Goal: Information Seeking & Learning: Learn about a topic

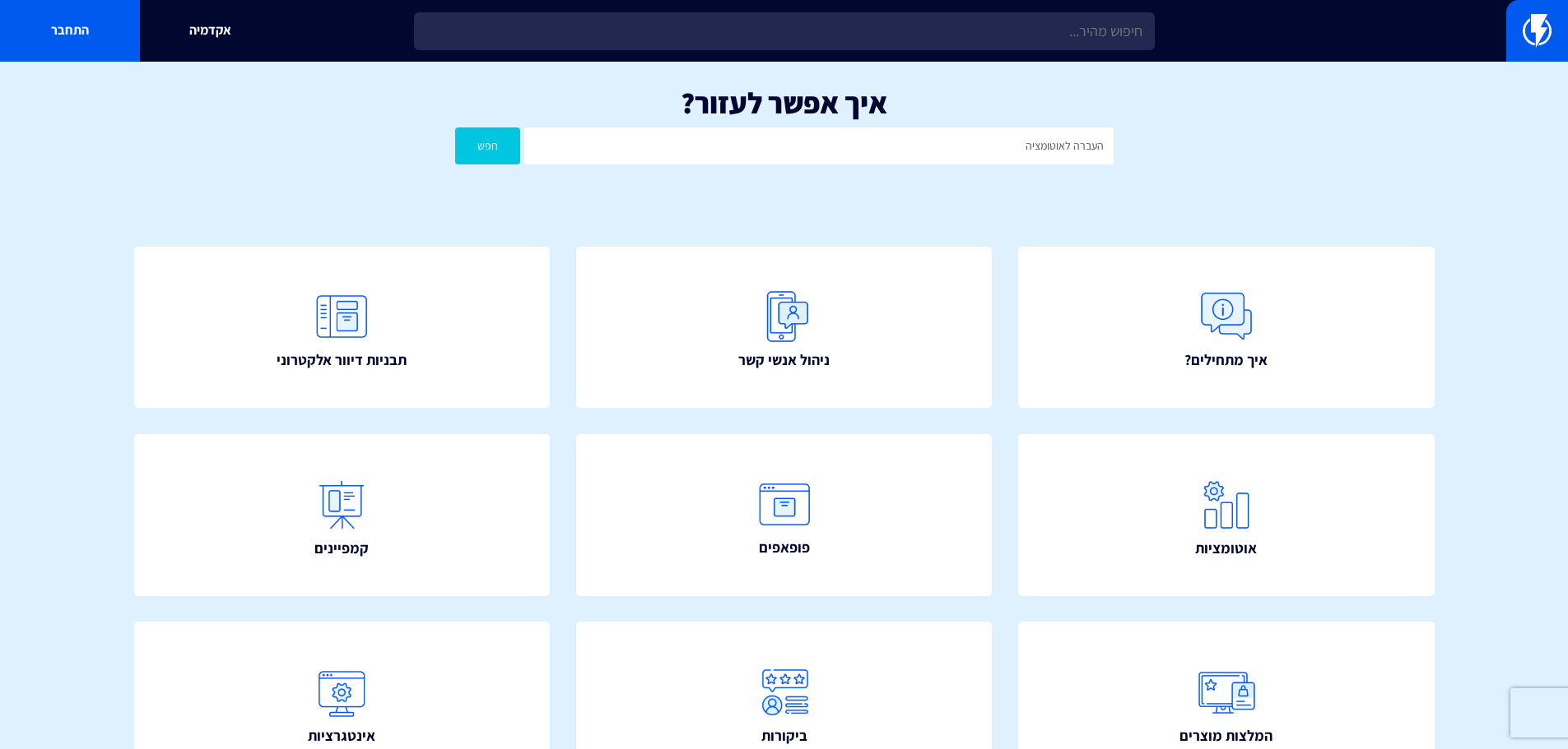
type input "העברה לאוטומציה"
click at [455, 127] on button "חפש" at bounding box center [488, 145] width 66 height 37
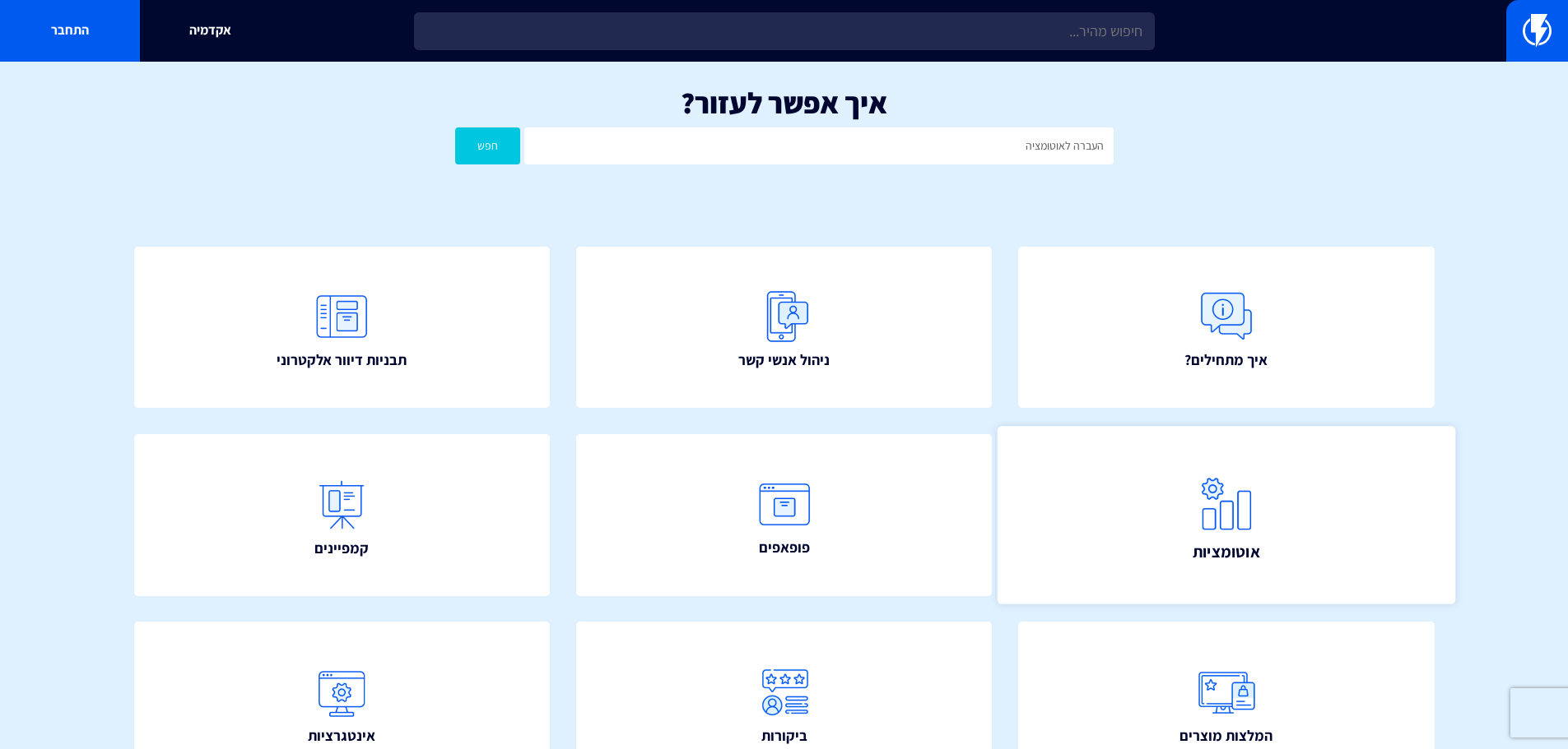
click at [1212, 522] on img at bounding box center [1226, 503] width 72 height 72
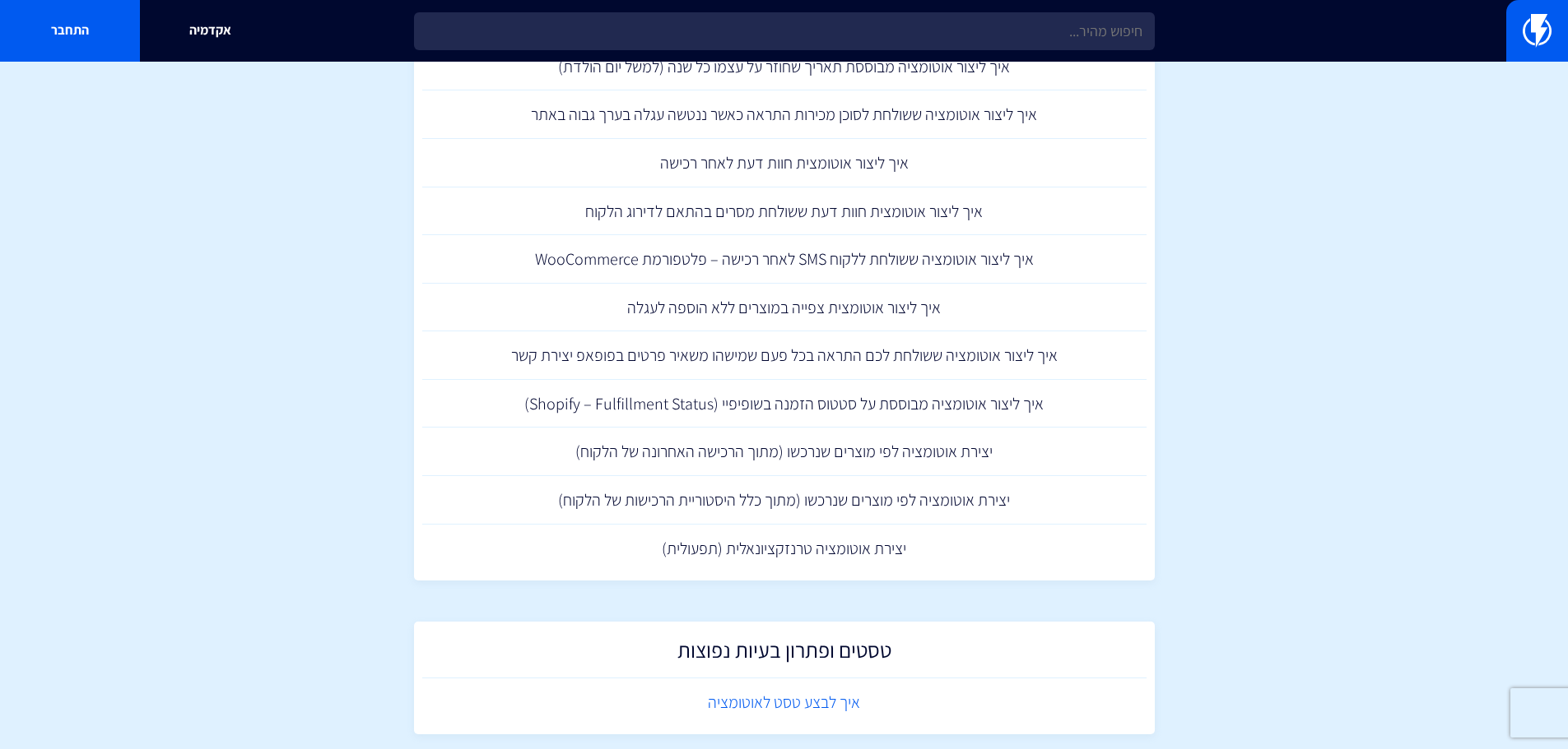
scroll to position [2004, 0]
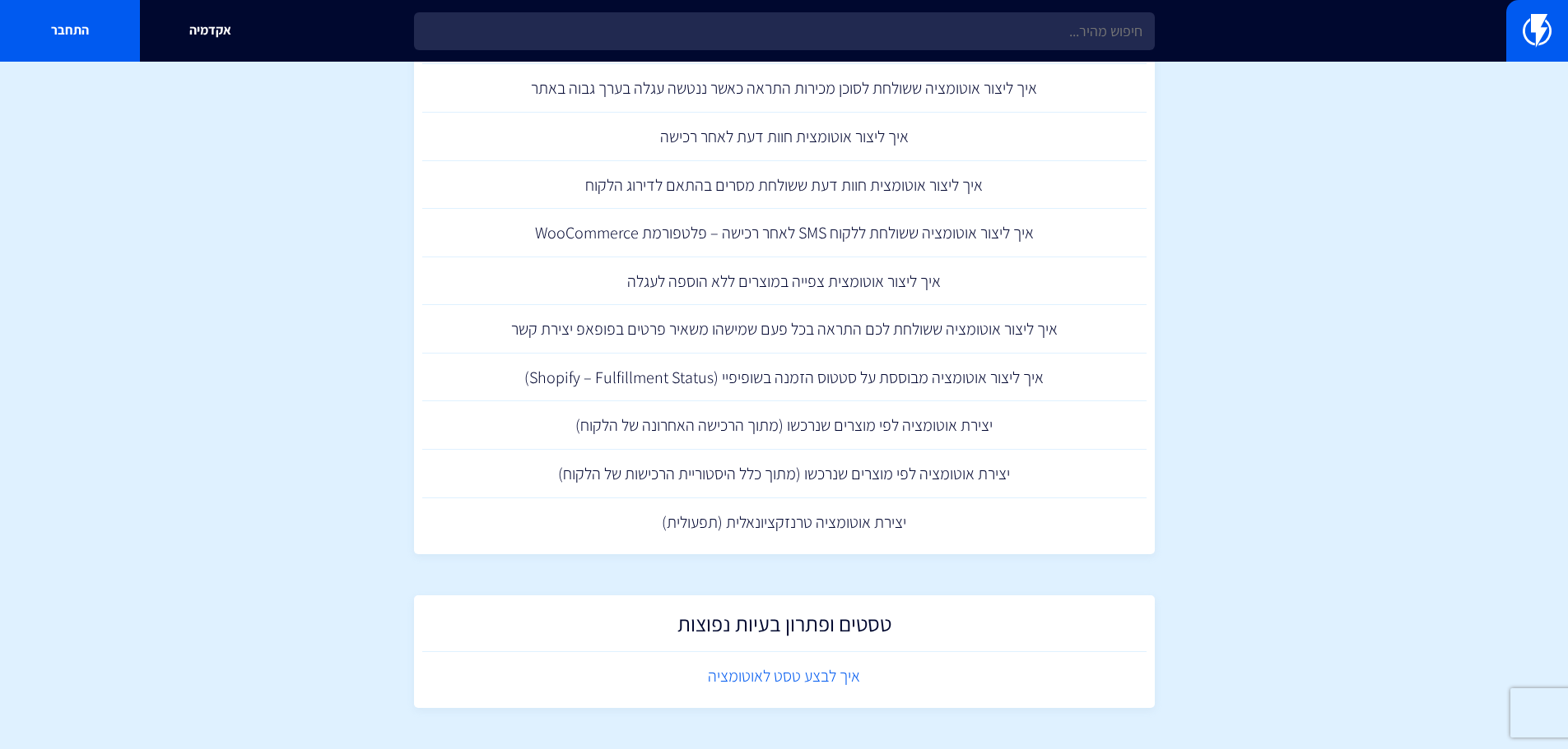
click at [795, 662] on link "איך לבצע טסט לאוטומציה" at bounding box center [784, 677] width 724 height 49
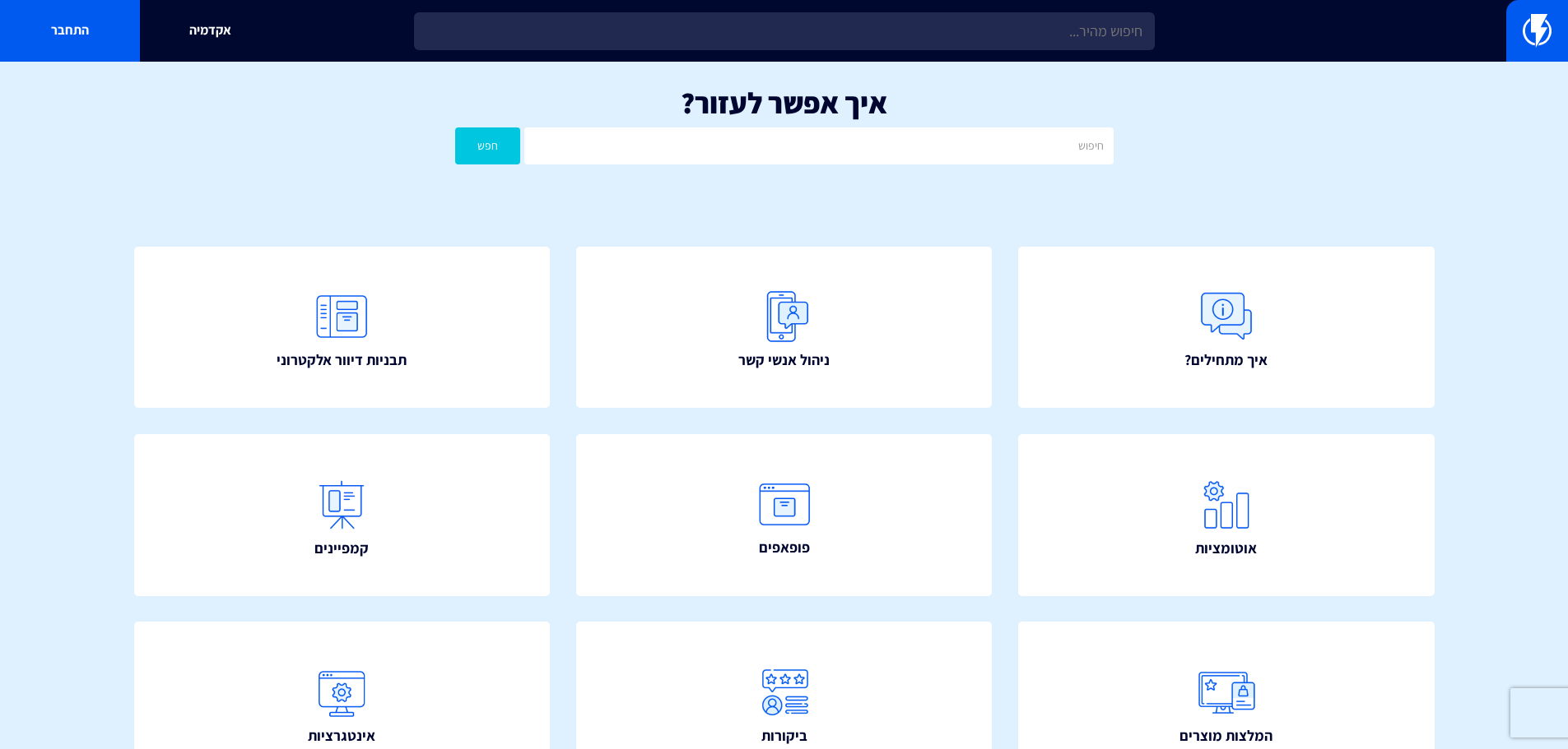
click at [990, 122] on div "איך אפשר לעזור? חפש" at bounding box center [784, 129] width 1568 height 136
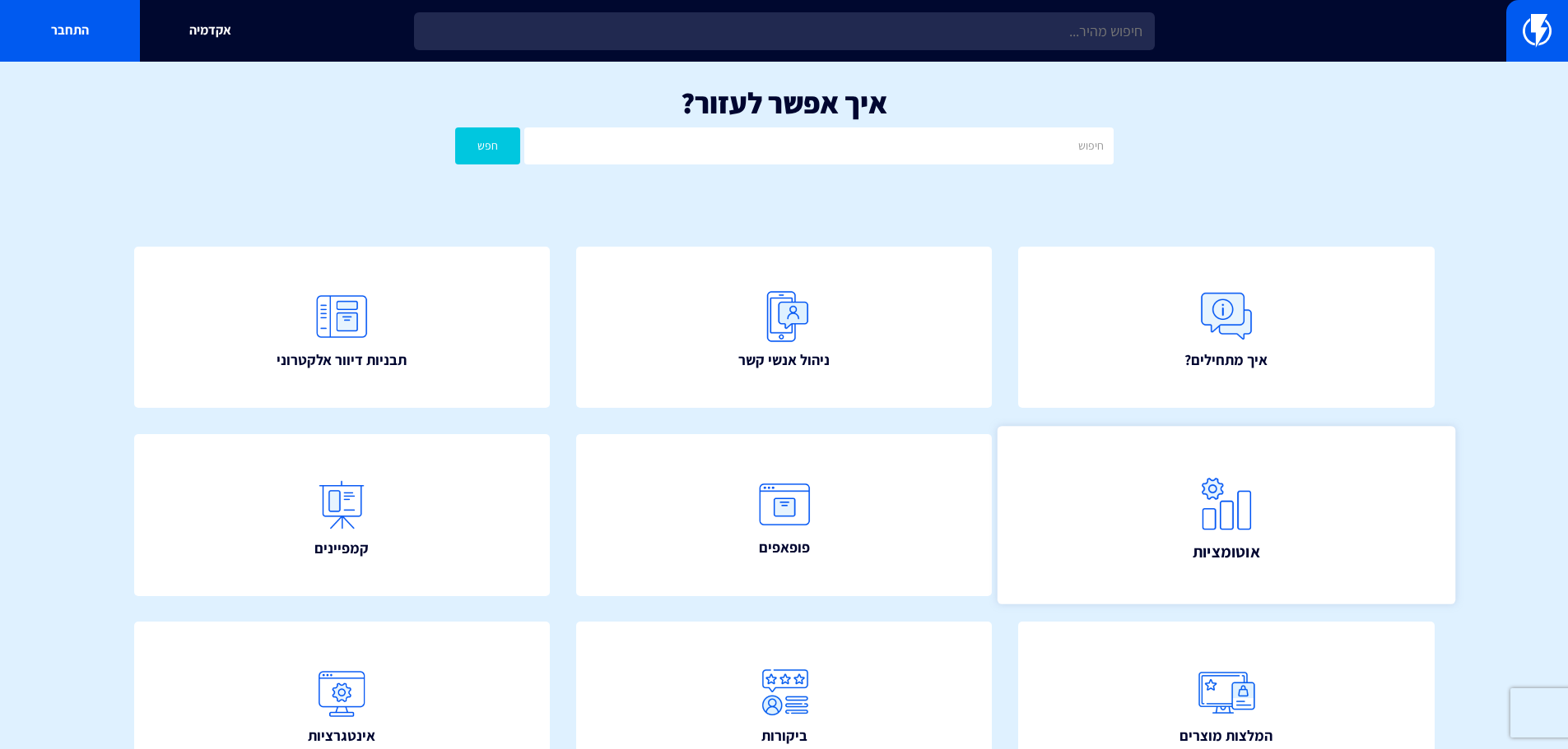
click at [1172, 504] on link "אוטומציות" at bounding box center [1225, 515] width 457 height 178
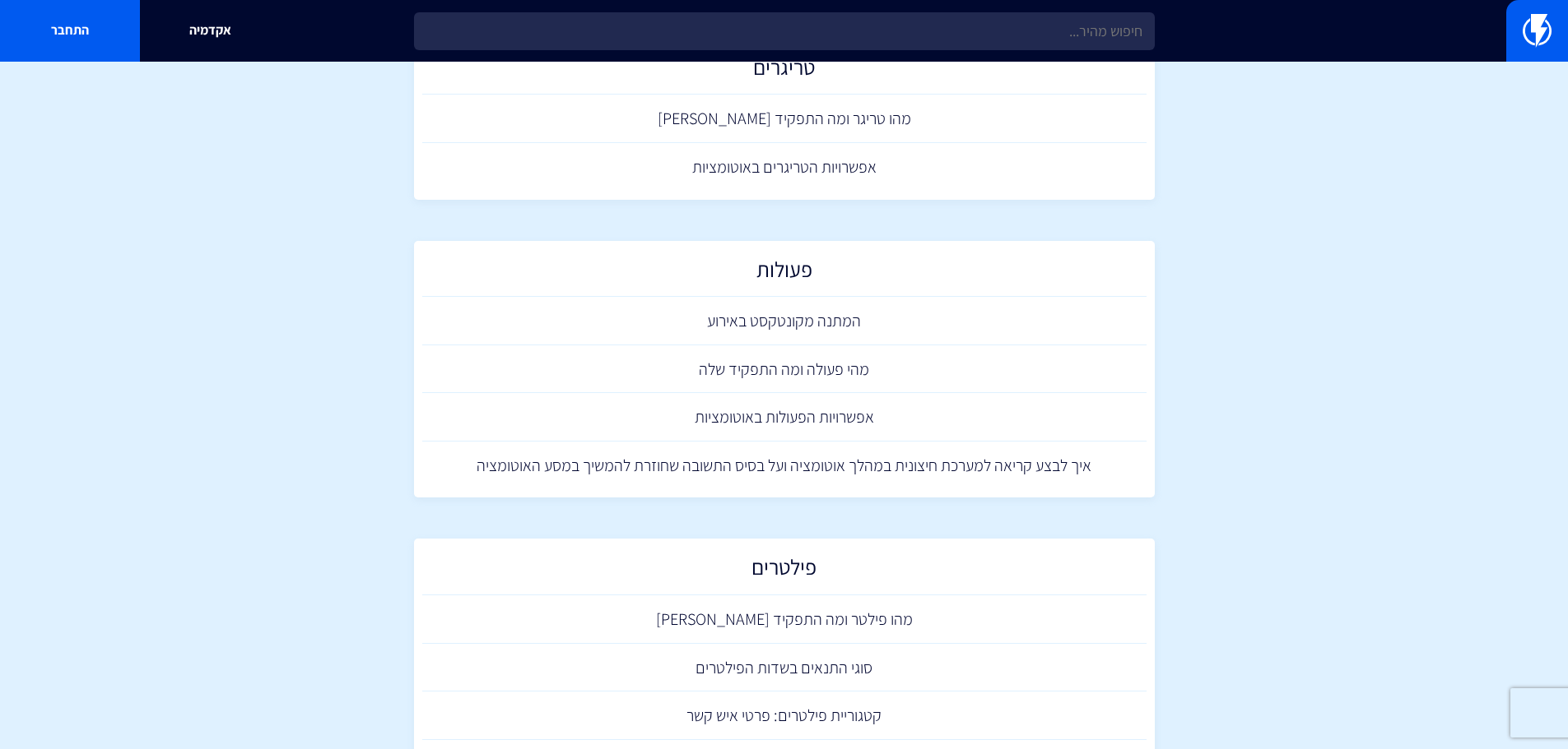
scroll to position [329, 0]
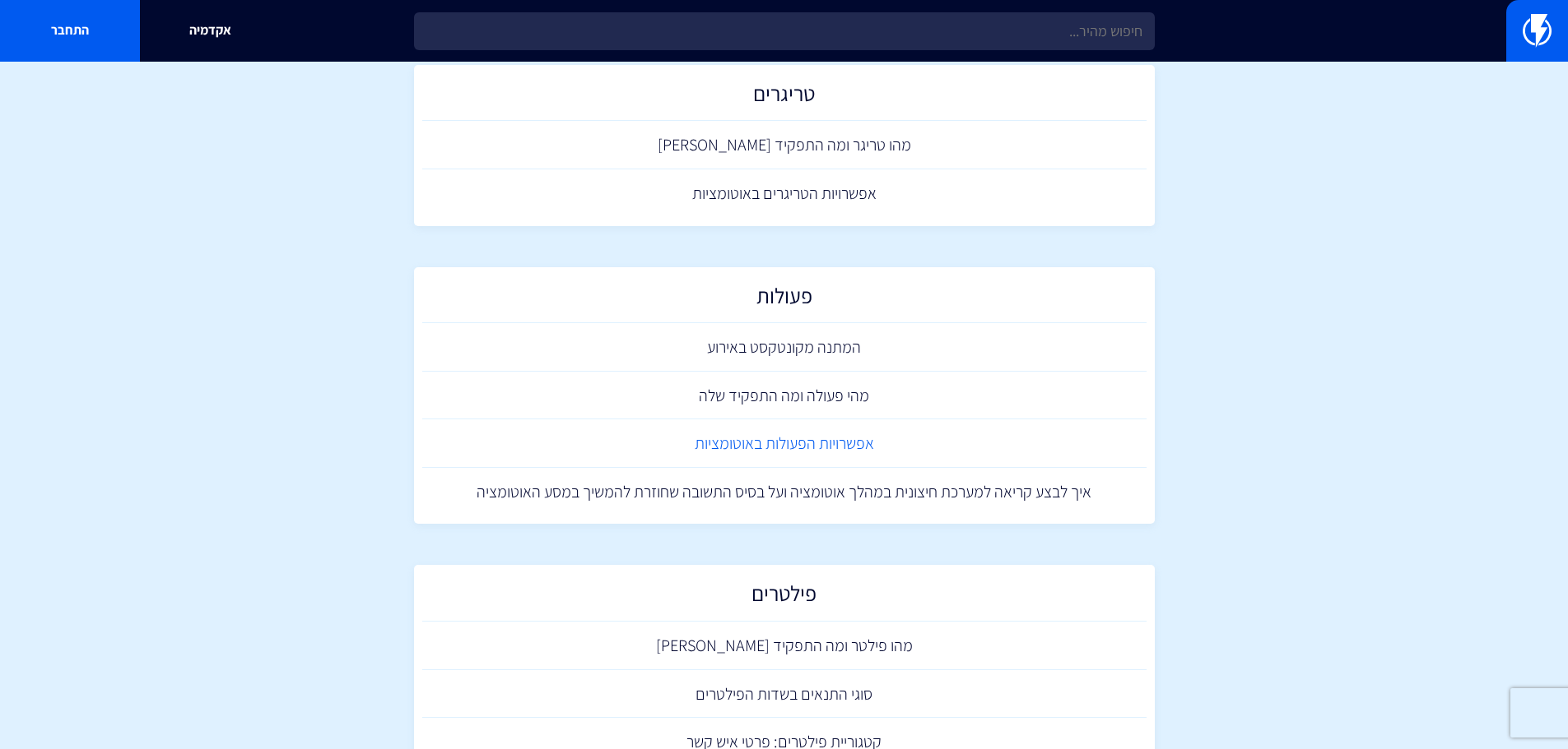
click at [839, 438] on link "אפשרויות הפעולות באוטומציות" at bounding box center [784, 443] width 724 height 49
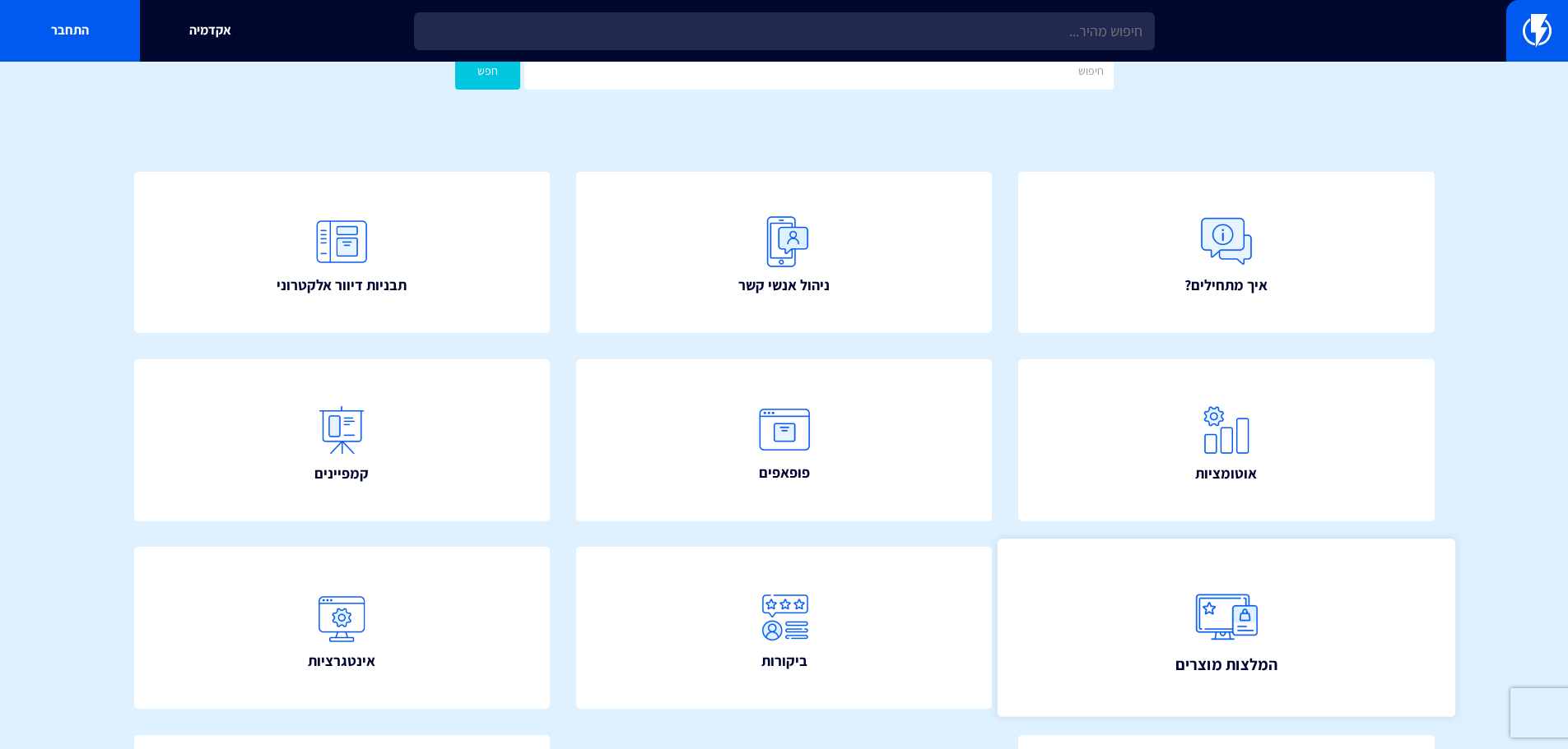
scroll to position [297, 0]
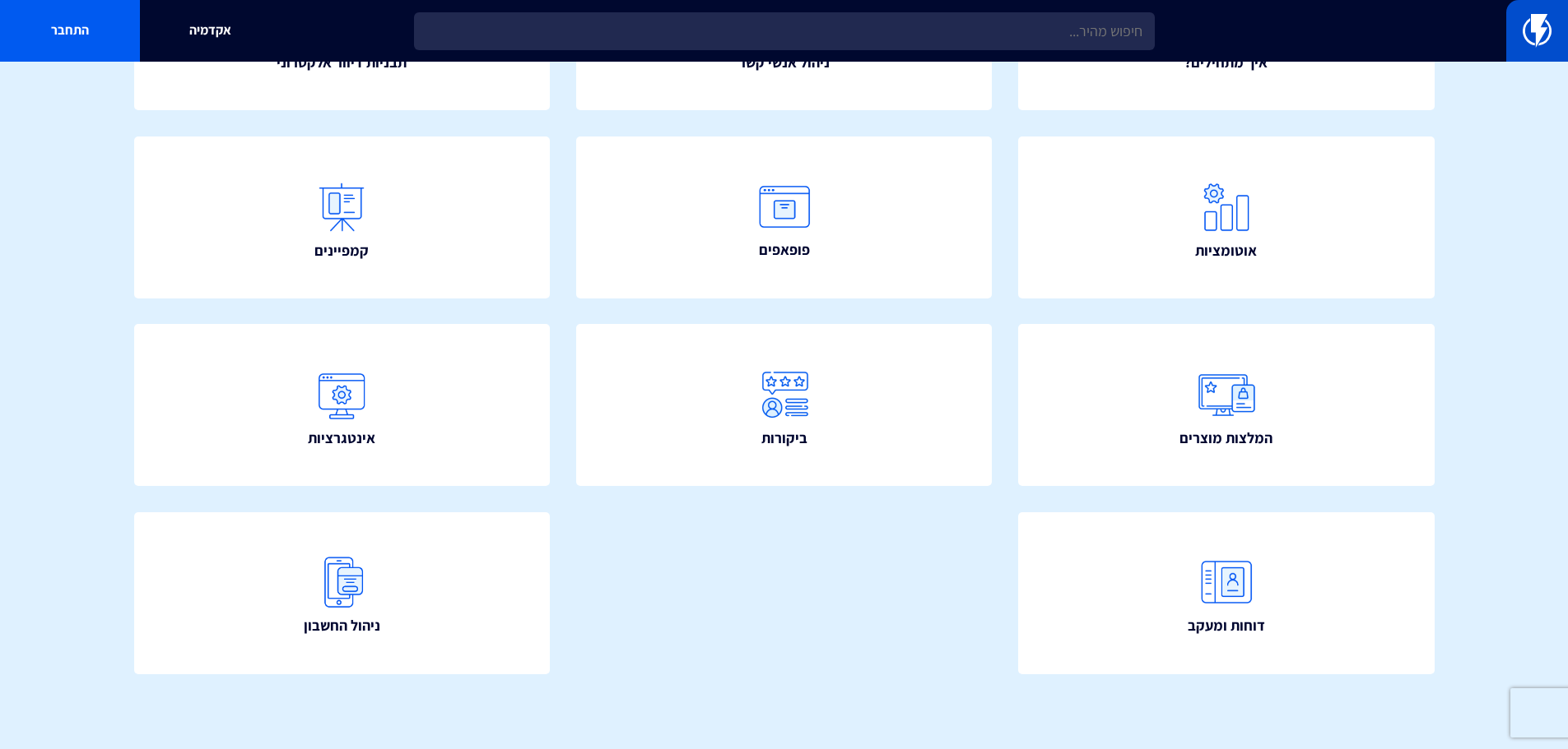
click at [1541, 44] on img at bounding box center [1536, 31] width 29 height 33
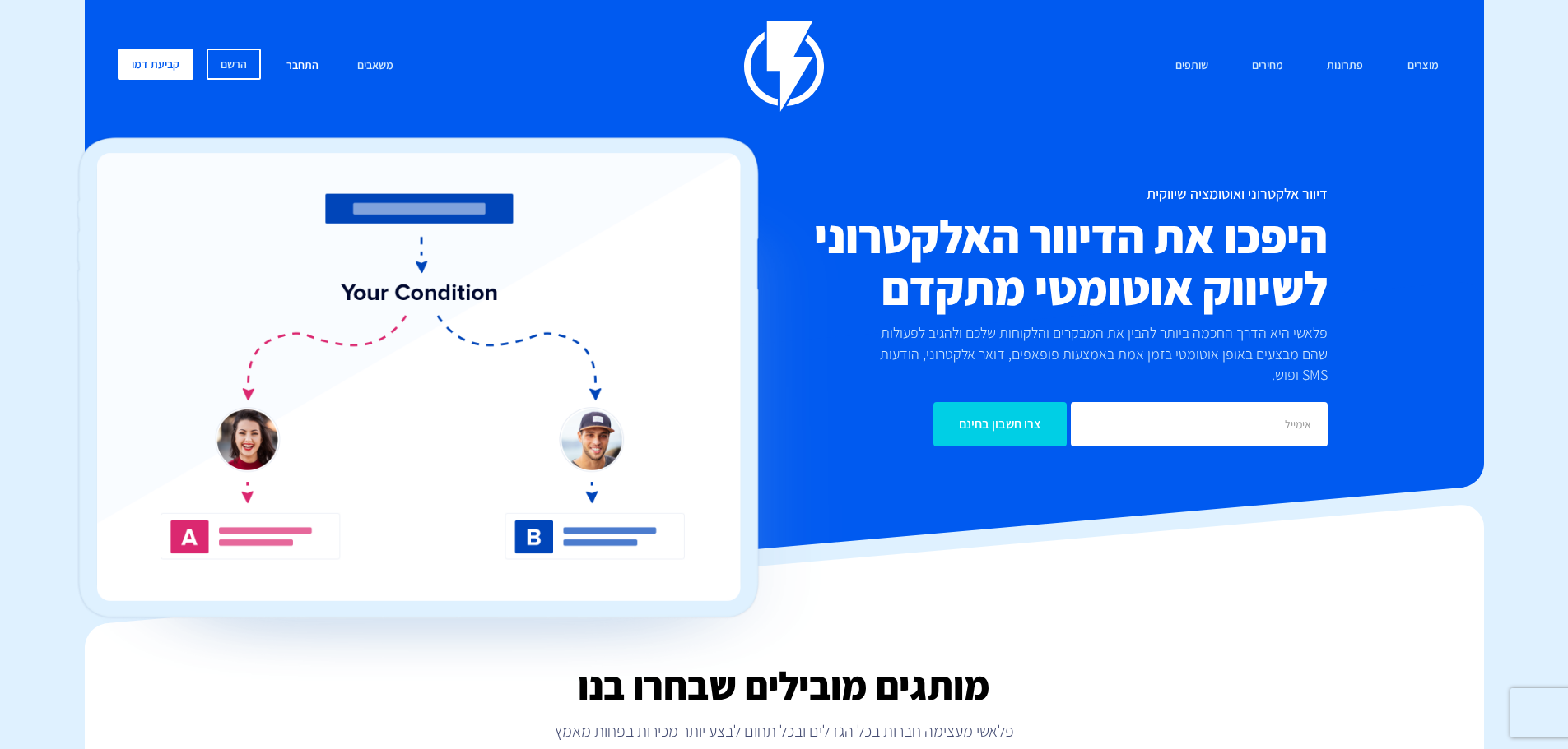
click at [302, 67] on link "התחבר" at bounding box center [302, 66] width 57 height 35
